Goal: Task Accomplishment & Management: Use online tool/utility

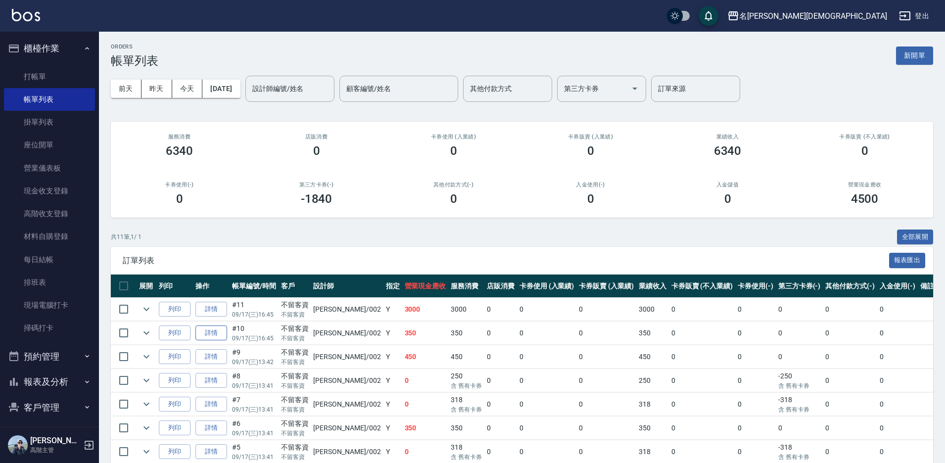
click at [216, 335] on link "詳情" at bounding box center [211, 333] width 32 height 15
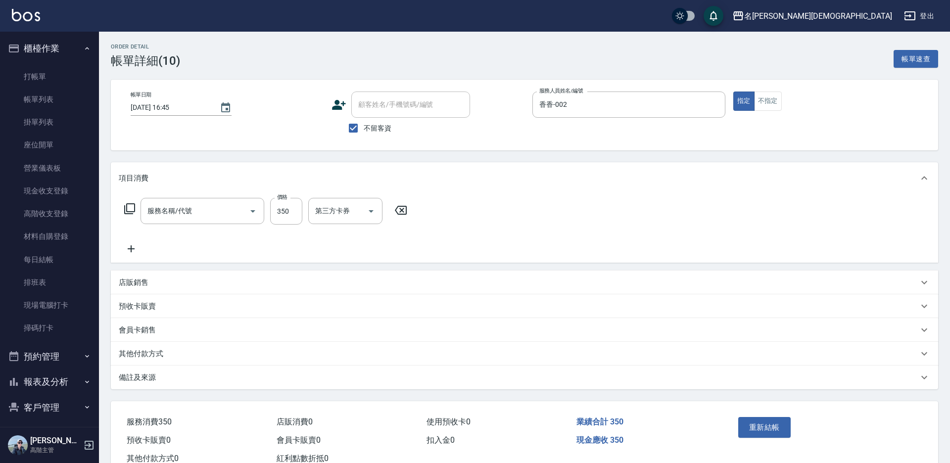
type input "[DATE] 16:45"
checkbox input "true"
type input "香香-002"
type input "指定洗髮(101)"
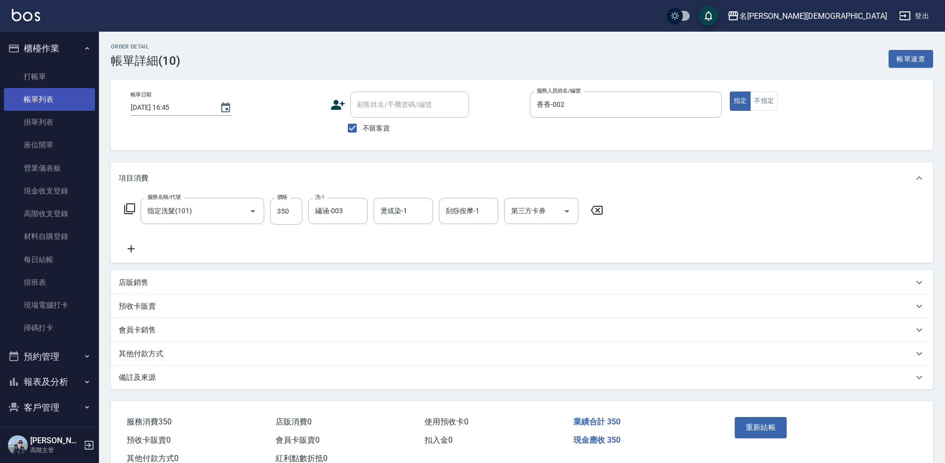
click at [45, 95] on link "帳單列表" at bounding box center [49, 99] width 91 height 23
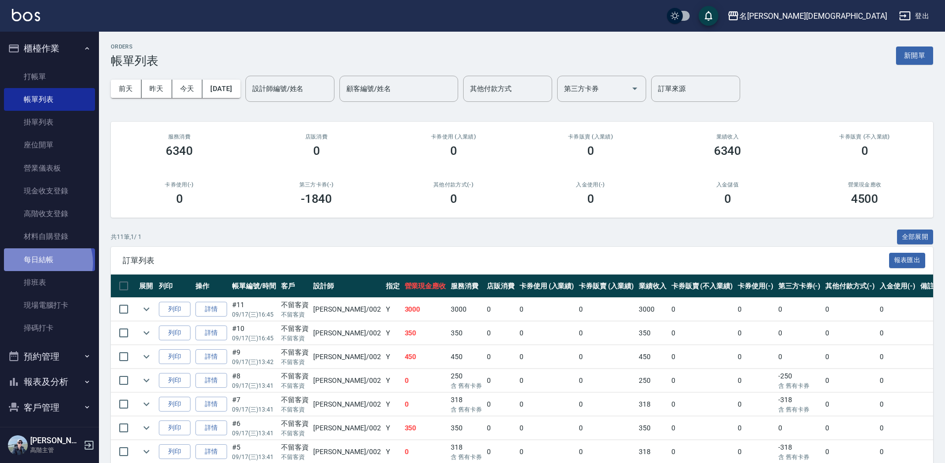
click at [42, 263] on link "每日結帳" at bounding box center [49, 259] width 91 height 23
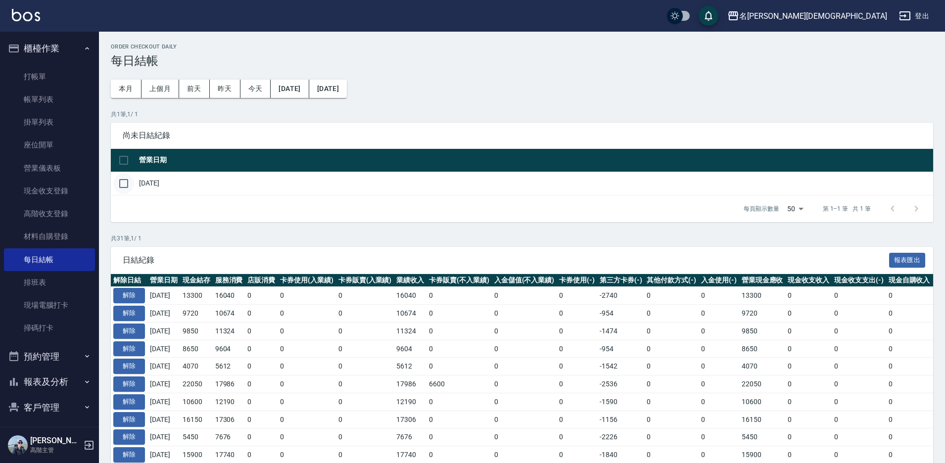
click at [123, 182] on input "checkbox" at bounding box center [123, 183] width 21 height 21
checkbox input "true"
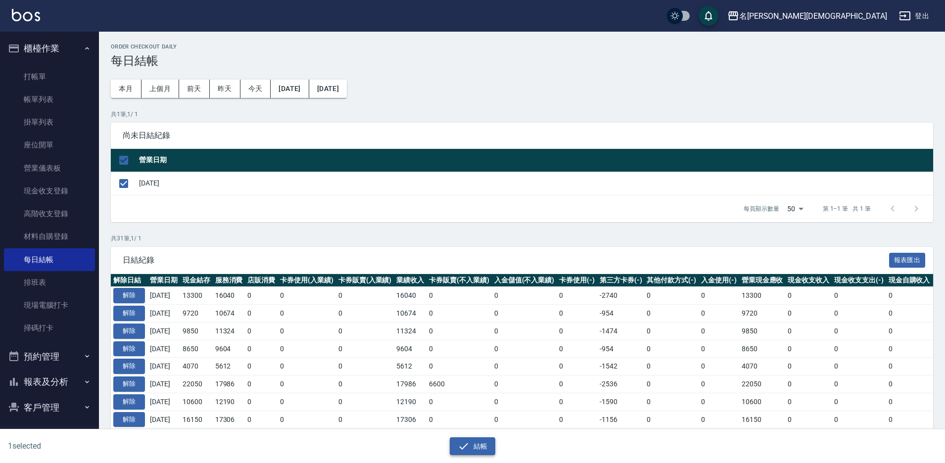
click at [458, 454] on button "結帳" at bounding box center [473, 446] width 46 height 18
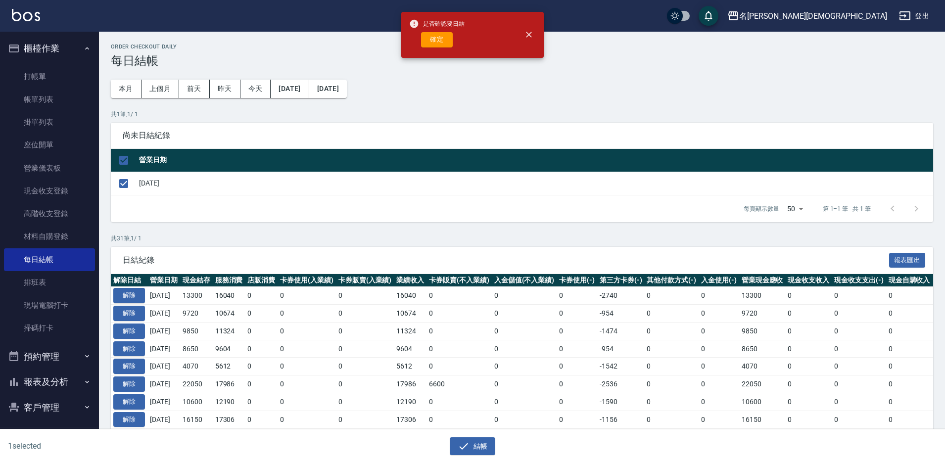
click at [430, 51] on div "是否確認要日結 確定" at bounding box center [436, 35] width 55 height 40
click at [439, 40] on button "確定" at bounding box center [437, 39] width 32 height 15
checkbox input "false"
